Goal: Transaction & Acquisition: Purchase product/service

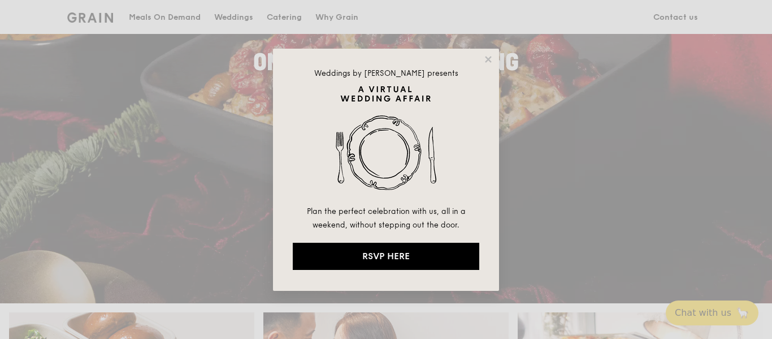
click at [532, 76] on div "Weddings by [PERSON_NAME] presents Plan the perfect celebration with us, all in…" at bounding box center [386, 169] width 772 height 339
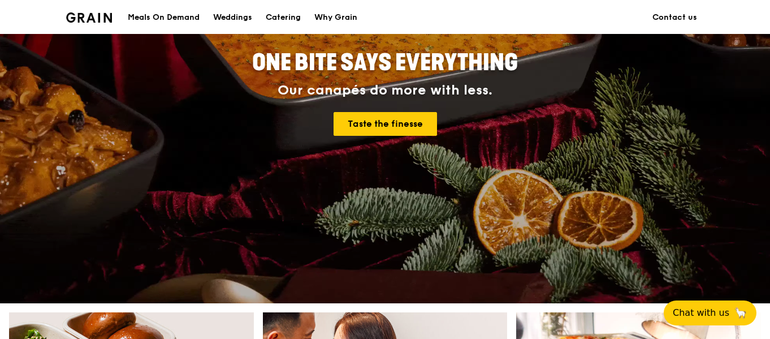
click at [489, 60] on span "ONE BITE SAYS EVERYTHING" at bounding box center [385, 62] width 266 height 27
click at [182, 20] on div "Meals On Demand" at bounding box center [164, 18] width 72 height 34
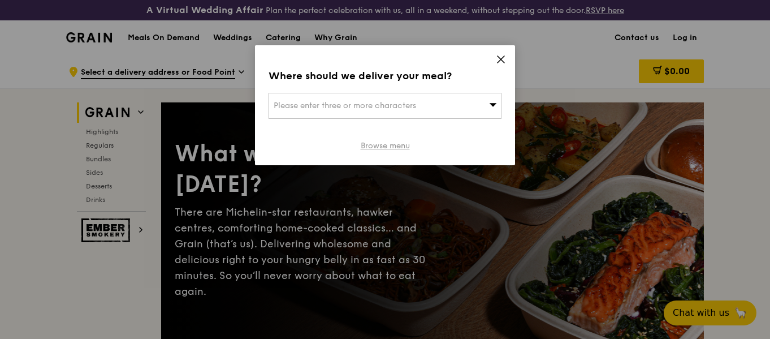
click at [399, 146] on link "Browse menu" at bounding box center [385, 145] width 49 height 11
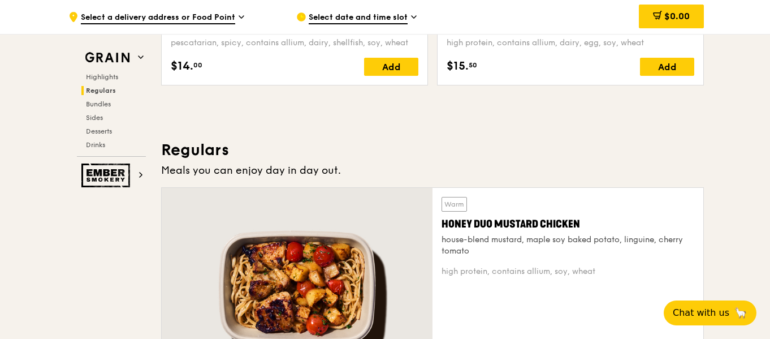
scroll to position [791, 0]
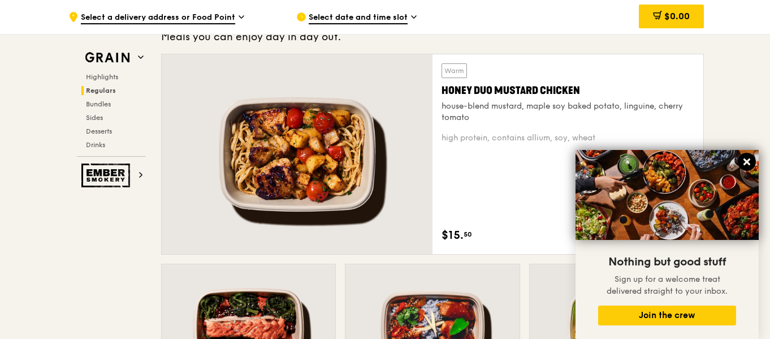
click at [750, 163] on icon at bounding box center [747, 162] width 10 height 10
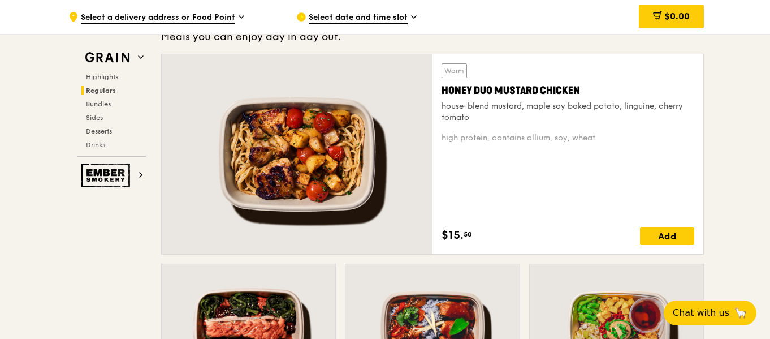
click at [319, 149] on div at bounding box center [297, 154] width 271 height 200
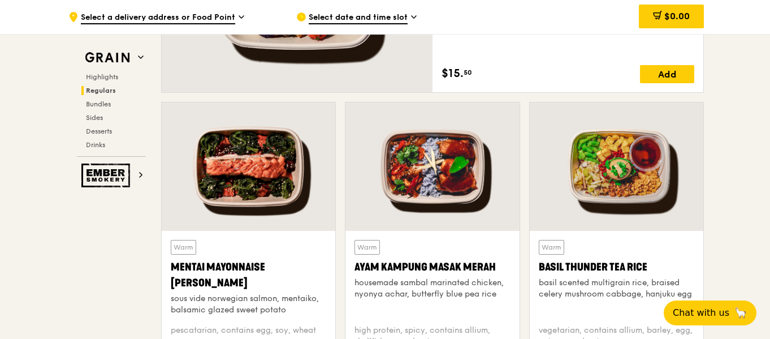
scroll to position [961, 0]
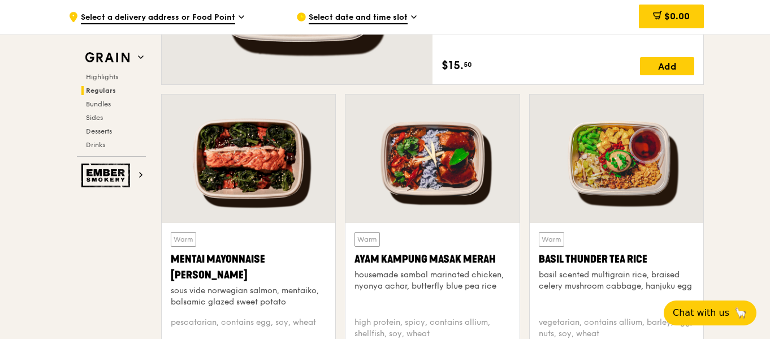
click at [256, 149] on div at bounding box center [249, 158] width 174 height 128
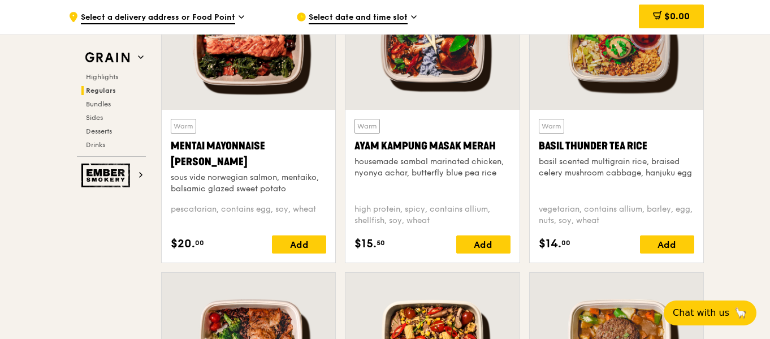
scroll to position [1018, 0]
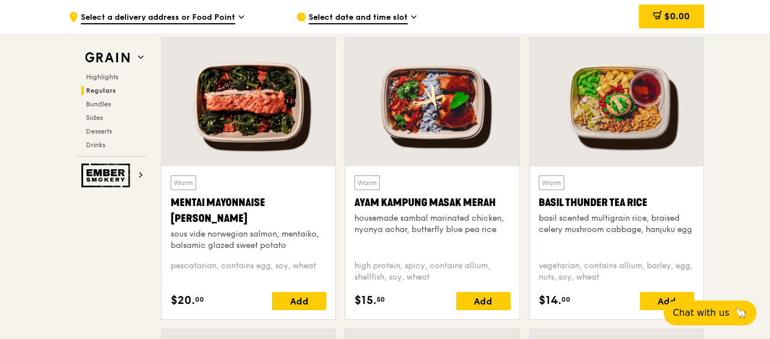
click at [458, 124] on div at bounding box center [432, 102] width 174 height 128
click at [623, 109] on div at bounding box center [617, 102] width 174 height 128
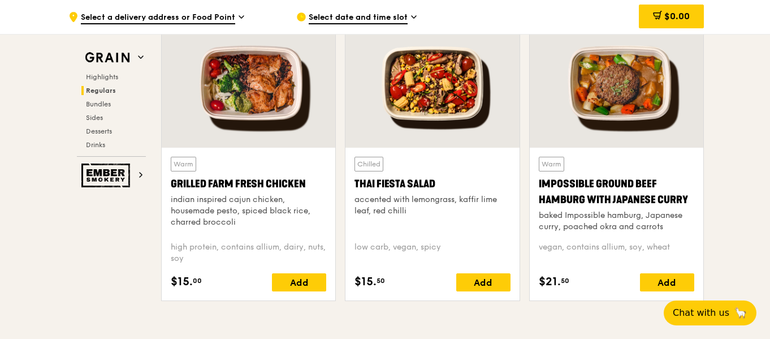
scroll to position [1300, 0]
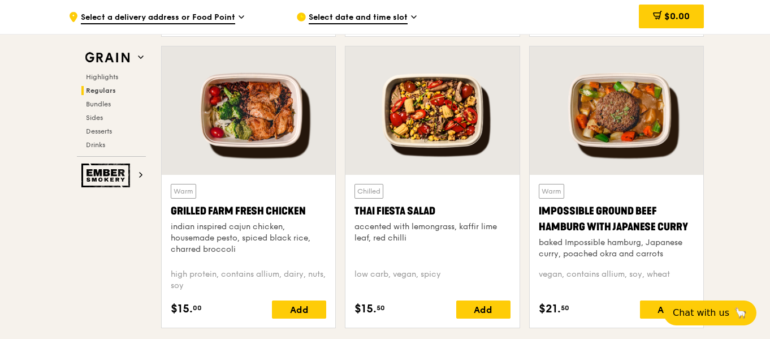
click at [238, 116] on div at bounding box center [249, 110] width 174 height 128
click at [473, 100] on div at bounding box center [432, 110] width 174 height 128
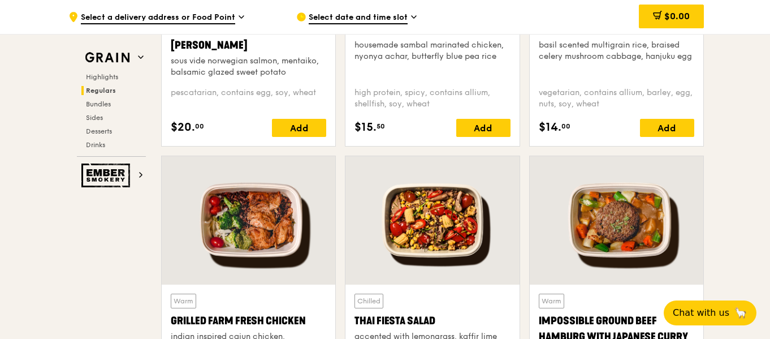
scroll to position [1187, 0]
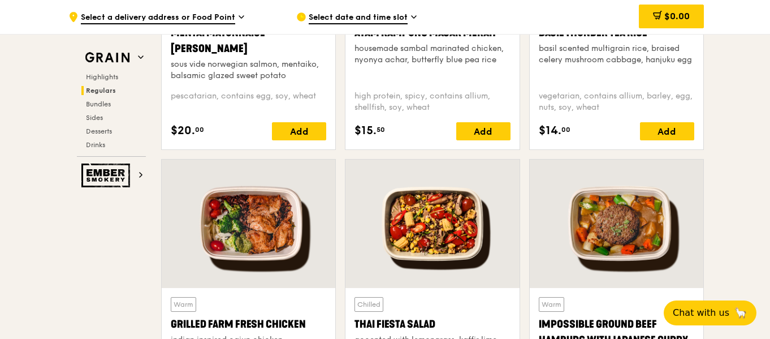
click at [647, 192] on div at bounding box center [617, 223] width 174 height 128
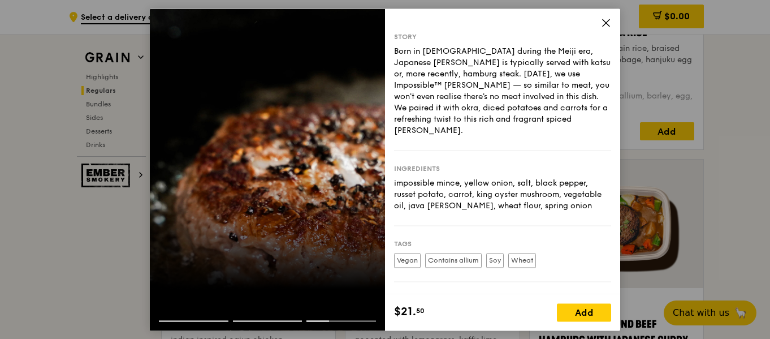
click at [677, 221] on div "Story Born in [DEMOGRAPHIC_DATA] during the Meiji era, Japanese [PERSON_NAME] i…" at bounding box center [385, 169] width 770 height 339
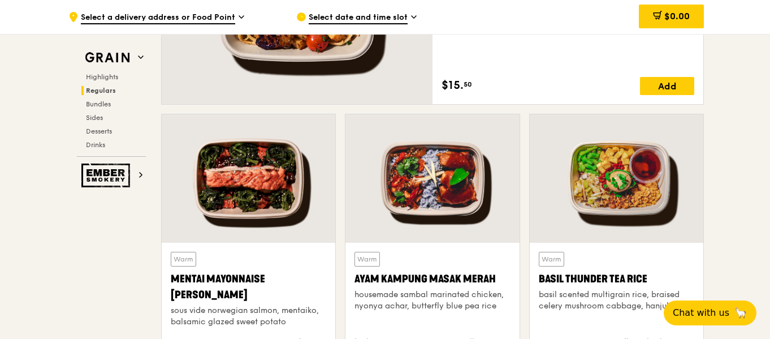
scroll to position [961, 0]
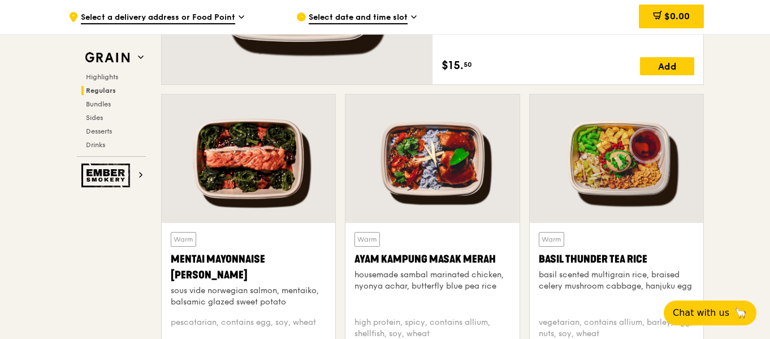
click at [272, 179] on div at bounding box center [249, 158] width 174 height 128
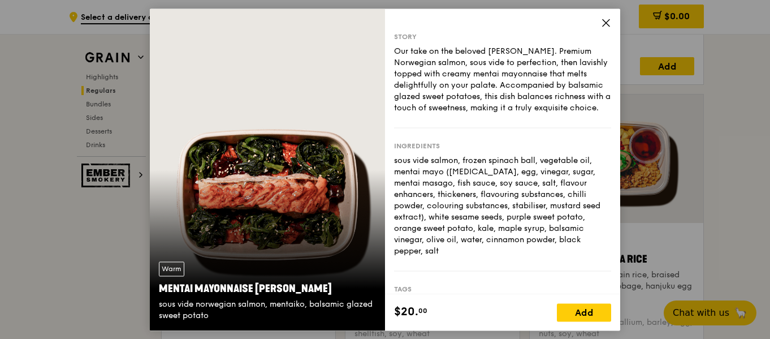
click at [672, 172] on div "Warm Mentai Mayonnaise Aburi Salmon sous vide norwegian salmon, mentaiko, balsa…" at bounding box center [385, 169] width 770 height 339
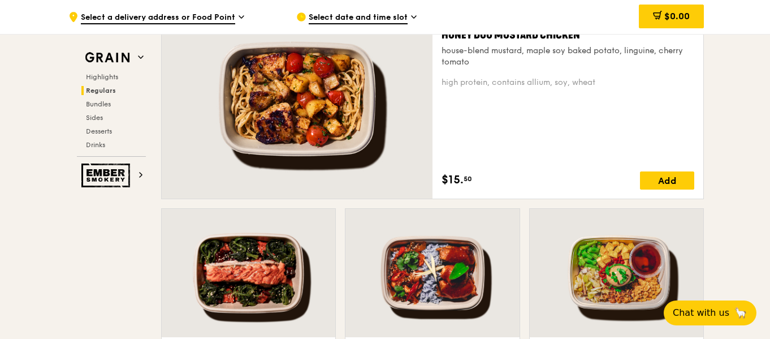
scroll to position [791, 0]
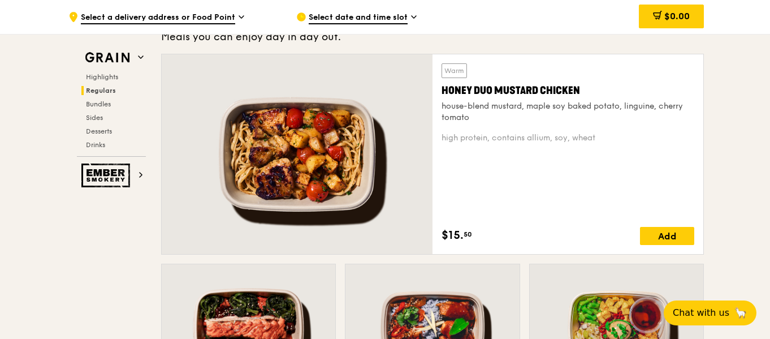
click at [188, 138] on div at bounding box center [297, 154] width 271 height 200
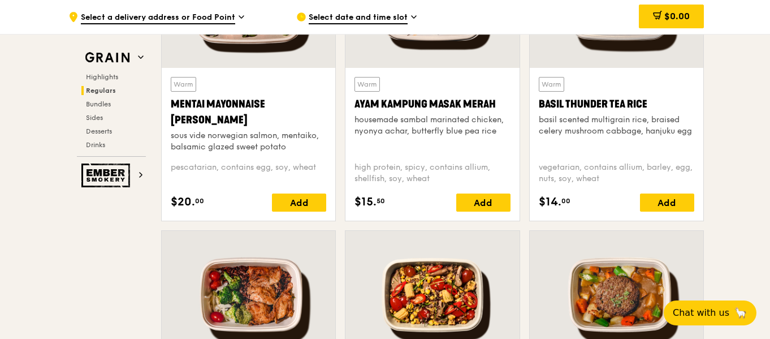
scroll to position [961, 0]
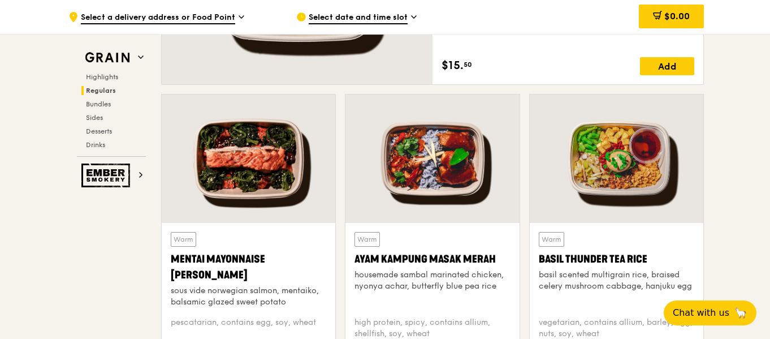
click at [644, 177] on div at bounding box center [617, 158] width 174 height 128
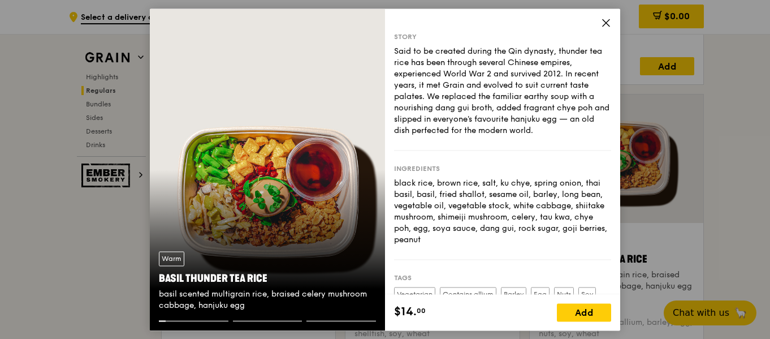
click at [231, 204] on div "Warm Basil Thunder Tea [PERSON_NAME] scented multigrain rice, braised celery mu…" at bounding box center [267, 169] width 235 height 322
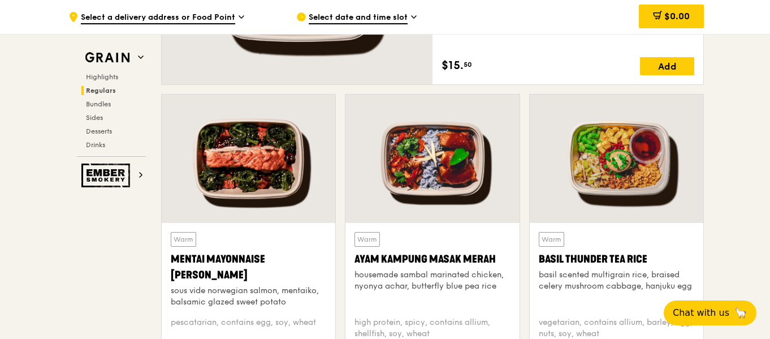
click at [259, 181] on div at bounding box center [249, 158] width 174 height 128
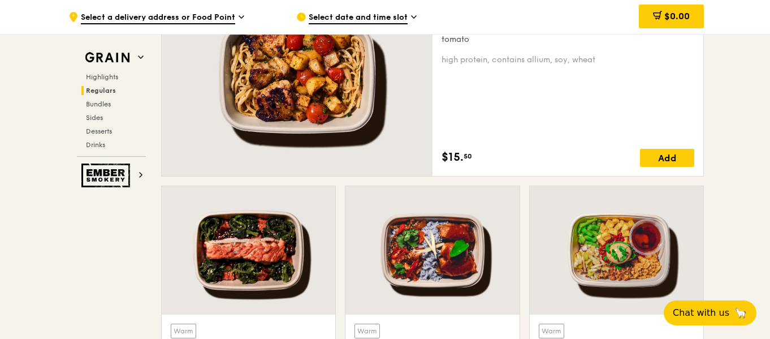
scroll to position [748, 0]
